Goal: Complete application form

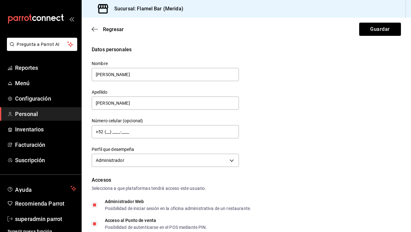
scroll to position [162, 0]
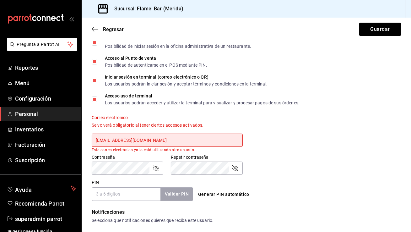
paste input "admon.flamel"
type input "[EMAIL_ADDRESS][DOMAIN_NAME]"
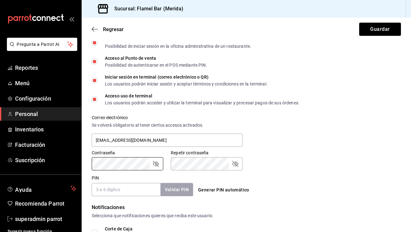
click at [122, 154] on label "Contraseña" at bounding box center [128, 153] width 72 height 4
click at [234, 164] on icon "passwordField" at bounding box center [236, 164] width 6 height 6
click at [158, 163] on icon "passwordField" at bounding box center [156, 164] width 8 height 8
click at [128, 186] on input "PIN" at bounding box center [126, 189] width 69 height 13
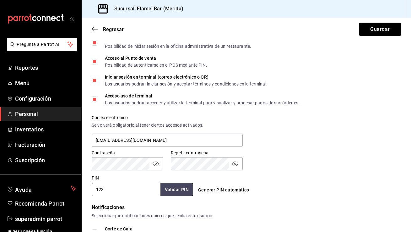
type input "123"
click at [278, 184] on div "Generar PIN automático" at bounding box center [247, 190] width 102 height 12
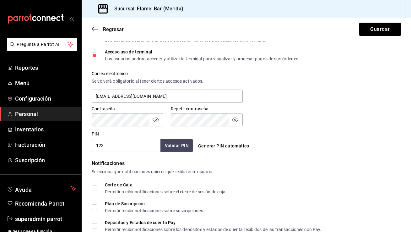
scroll to position [270, 0]
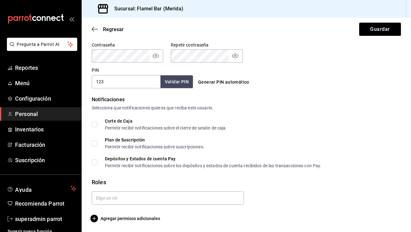
click at [94, 122] on input "Corte de Caja Permitir recibir notificaciones sobre el cierre de sesión de caja." at bounding box center [95, 125] width 6 height 6
checkbox input "true"
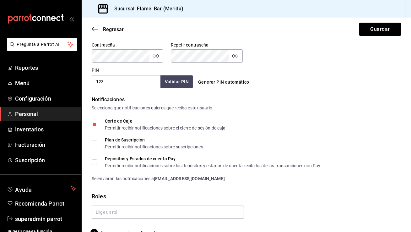
click at [94, 141] on input "Plan de Suscripción Permitir recibir notificaciones sobre suscripciones." at bounding box center [95, 143] width 6 height 6
checkbox input "true"
click at [94, 162] on input "Depósitos y Estados de cuenta Pay Permitir recibir notificaciones sobre los dep…" at bounding box center [95, 162] width 6 height 6
checkbox input "true"
click at [114, 208] on input "text" at bounding box center [168, 212] width 152 height 13
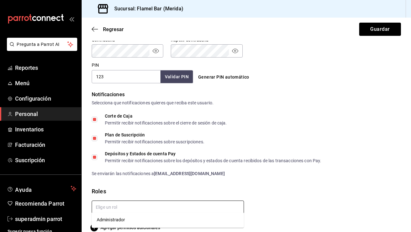
scroll to position [276, 0]
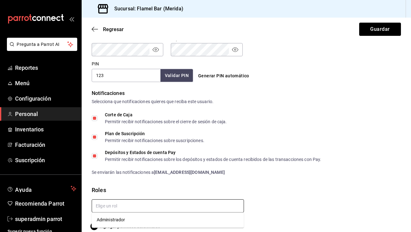
click at [109, 221] on li "Administrador" at bounding box center [168, 220] width 152 height 10
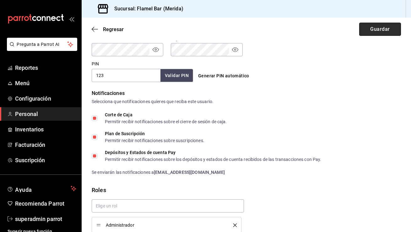
click at [371, 26] on button "Guardar" at bounding box center [381, 29] width 42 height 13
